Goal: Information Seeking & Learning: Learn about a topic

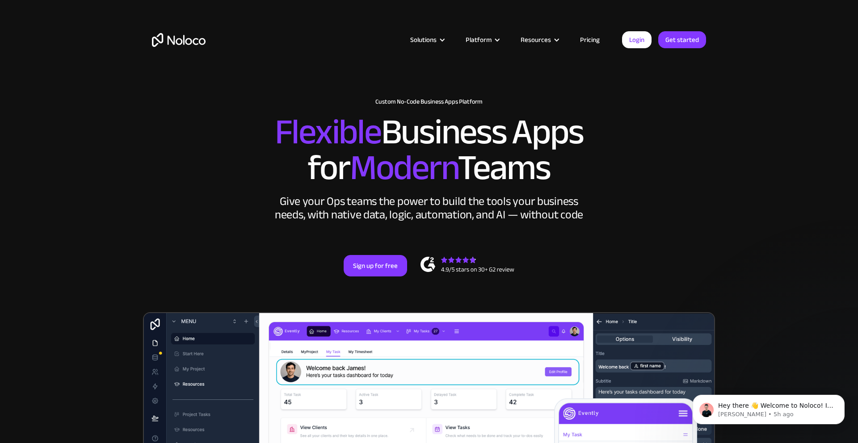
click at [599, 40] on link "Pricing" at bounding box center [590, 40] width 42 height 12
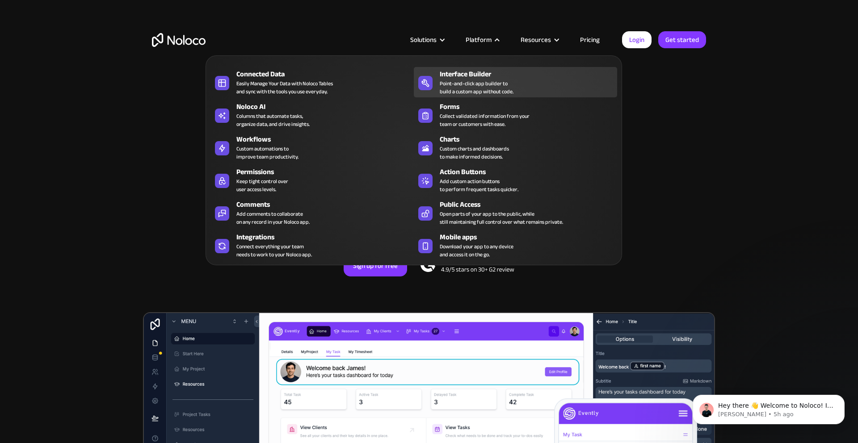
click at [456, 83] on div "Point-and-click app builder to build a custom app without code." at bounding box center [477, 88] width 74 height 16
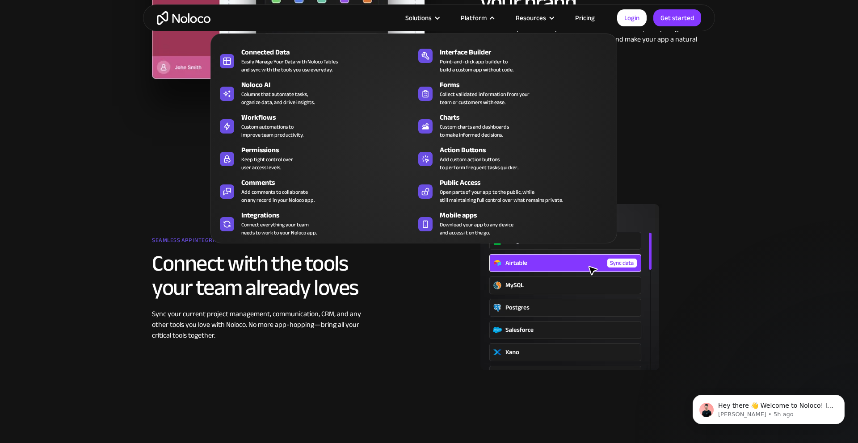
click at [453, 142] on div "Connected Data Easily Manage Your Data with Noloco Tables and sync with the too…" at bounding box center [414, 139] width 407 height 210
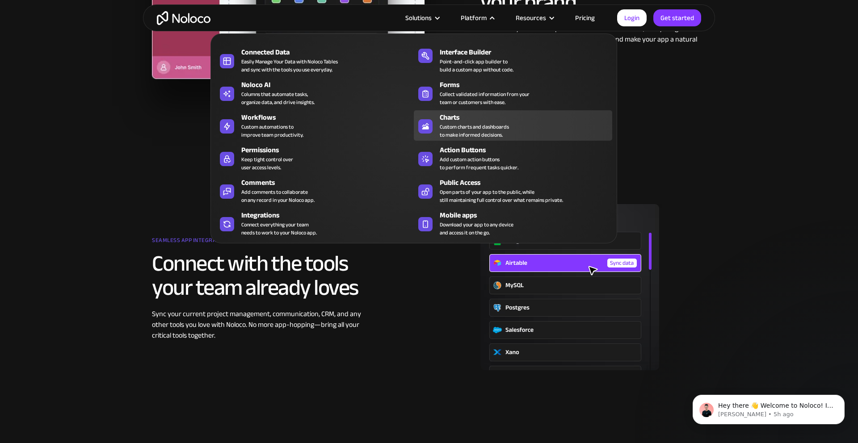
click at [451, 137] on div "Custom charts and dashboards to make informed decisions." at bounding box center [474, 131] width 69 height 16
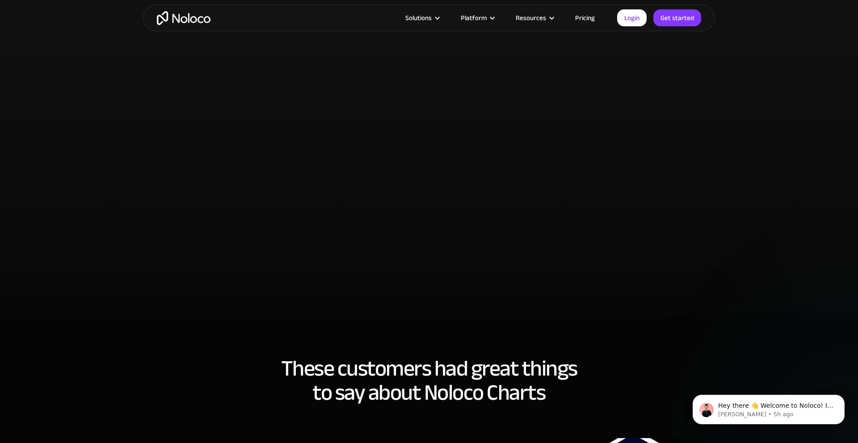
scroll to position [1701, 0]
